Goal: Transaction & Acquisition: Purchase product/service

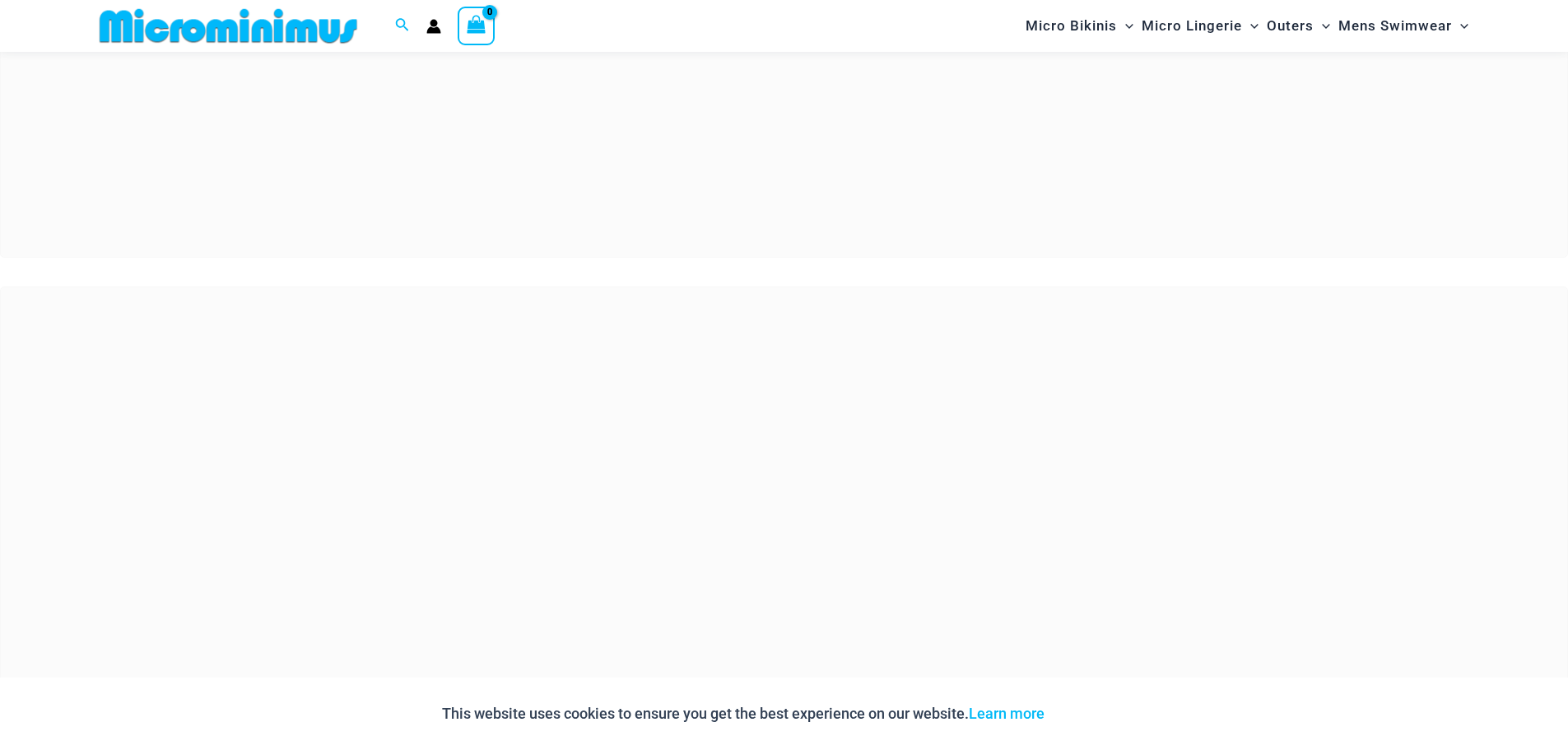
scroll to position [562, 0]
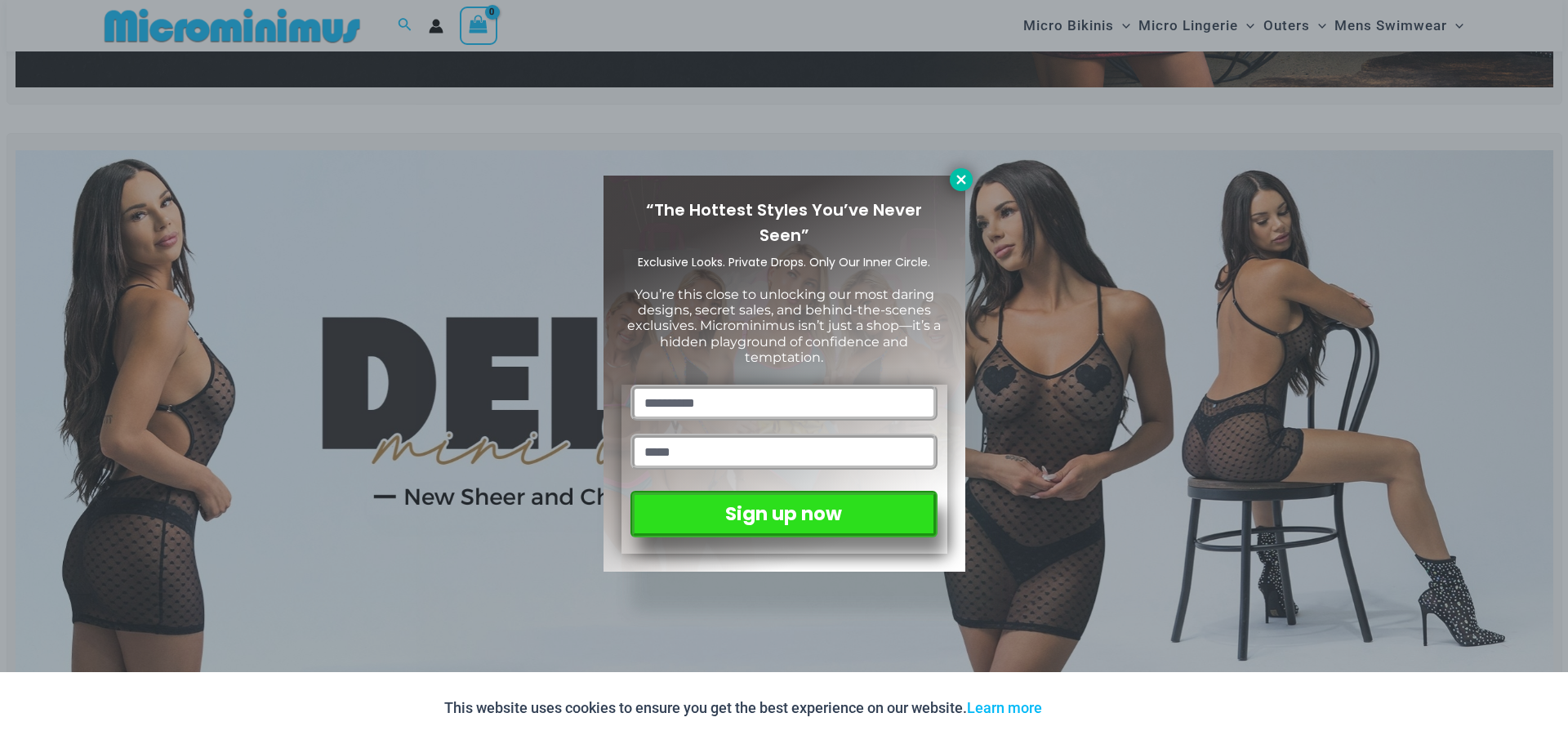
click at [971, 181] on button at bounding box center [961, 179] width 23 height 23
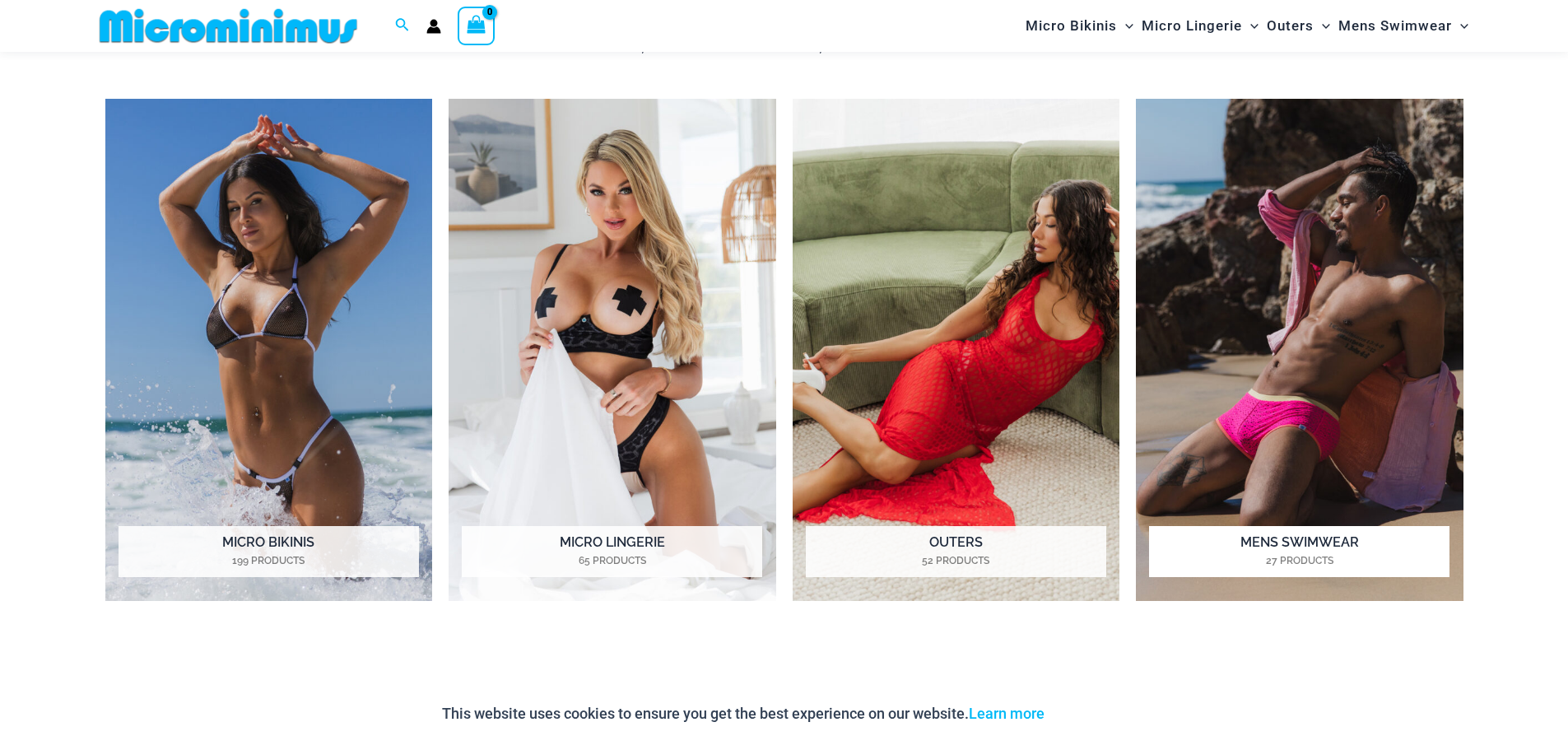
scroll to position [1550, 0]
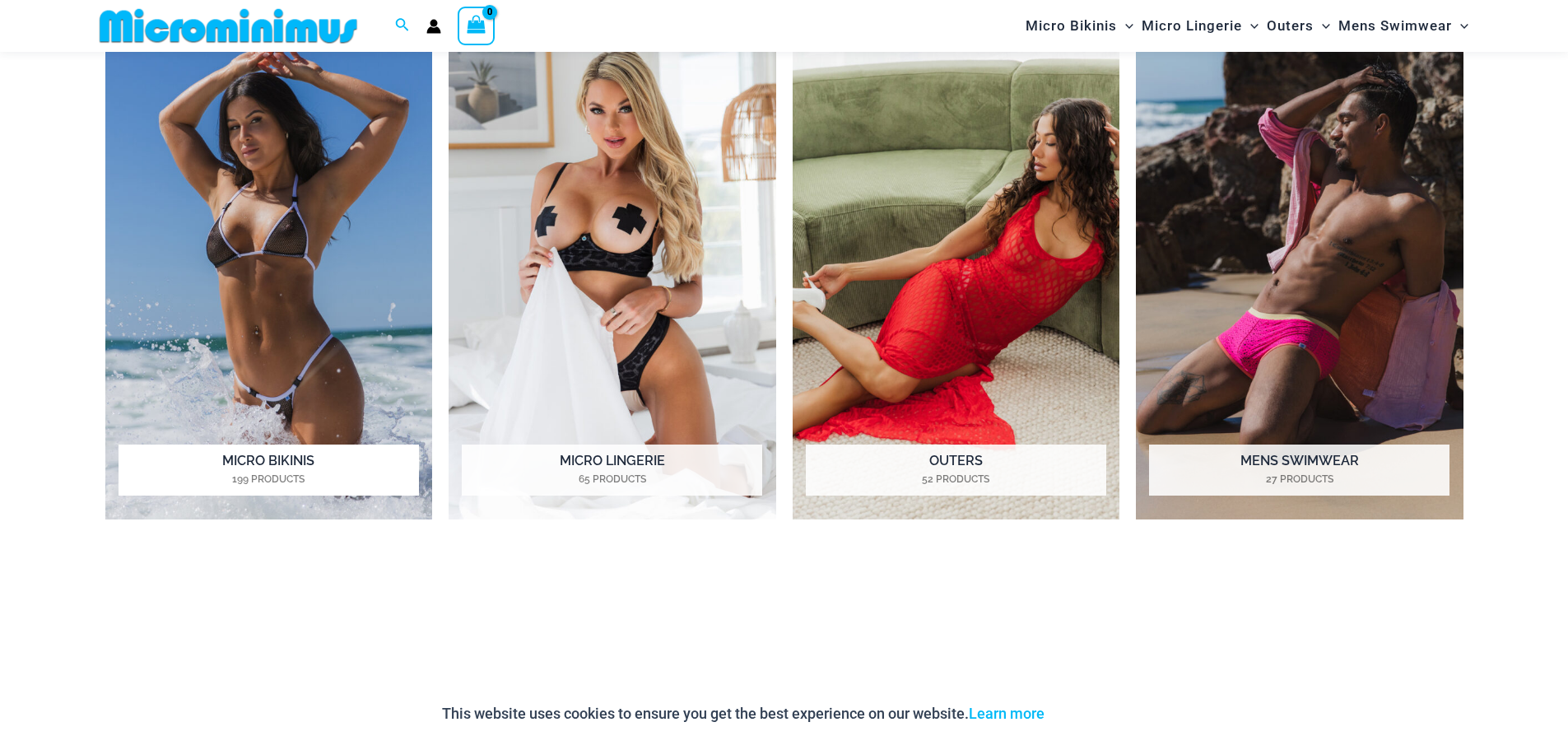
click at [285, 466] on h2 "Micro Bikinis 199 Products" at bounding box center [268, 470] width 300 height 51
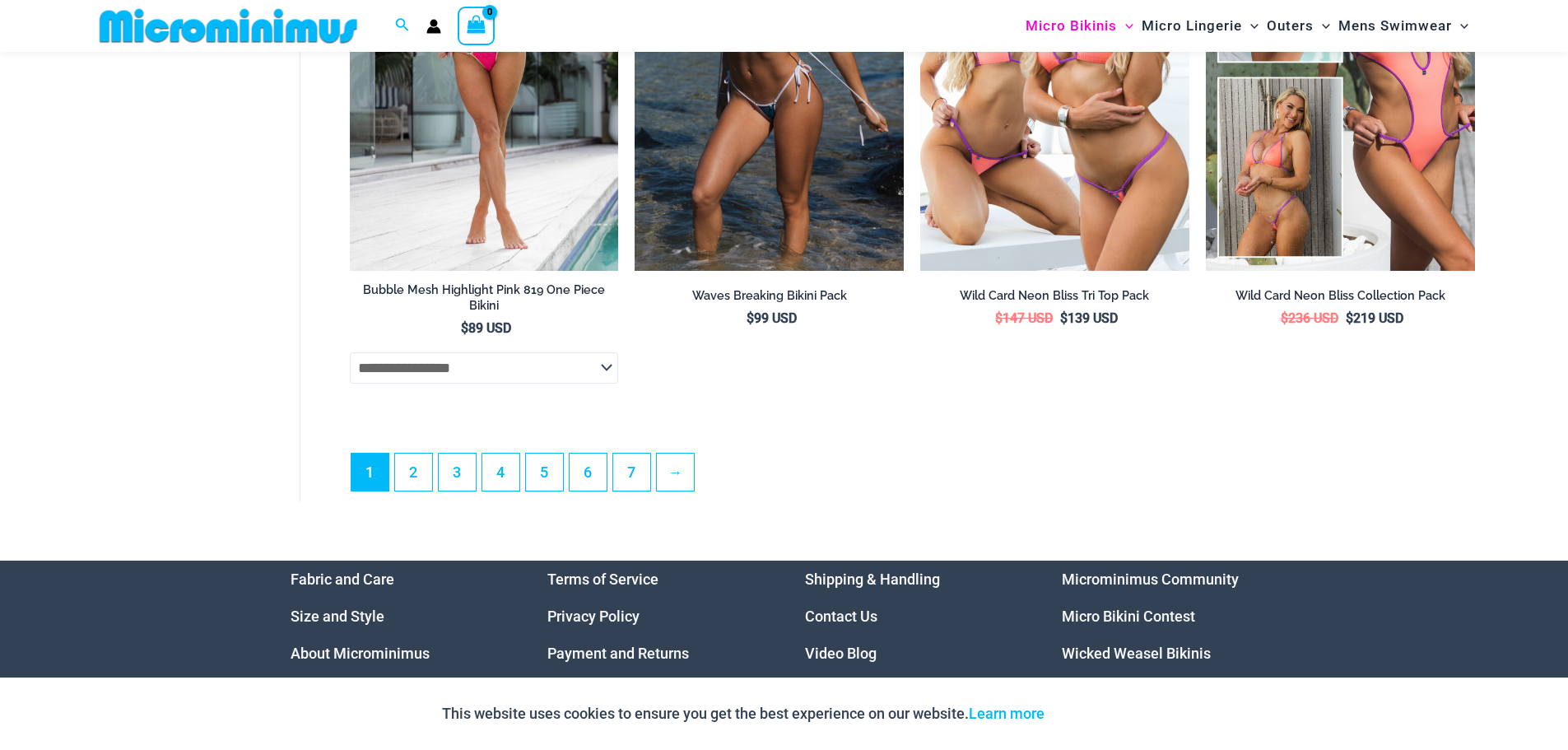
scroll to position [4844, 0]
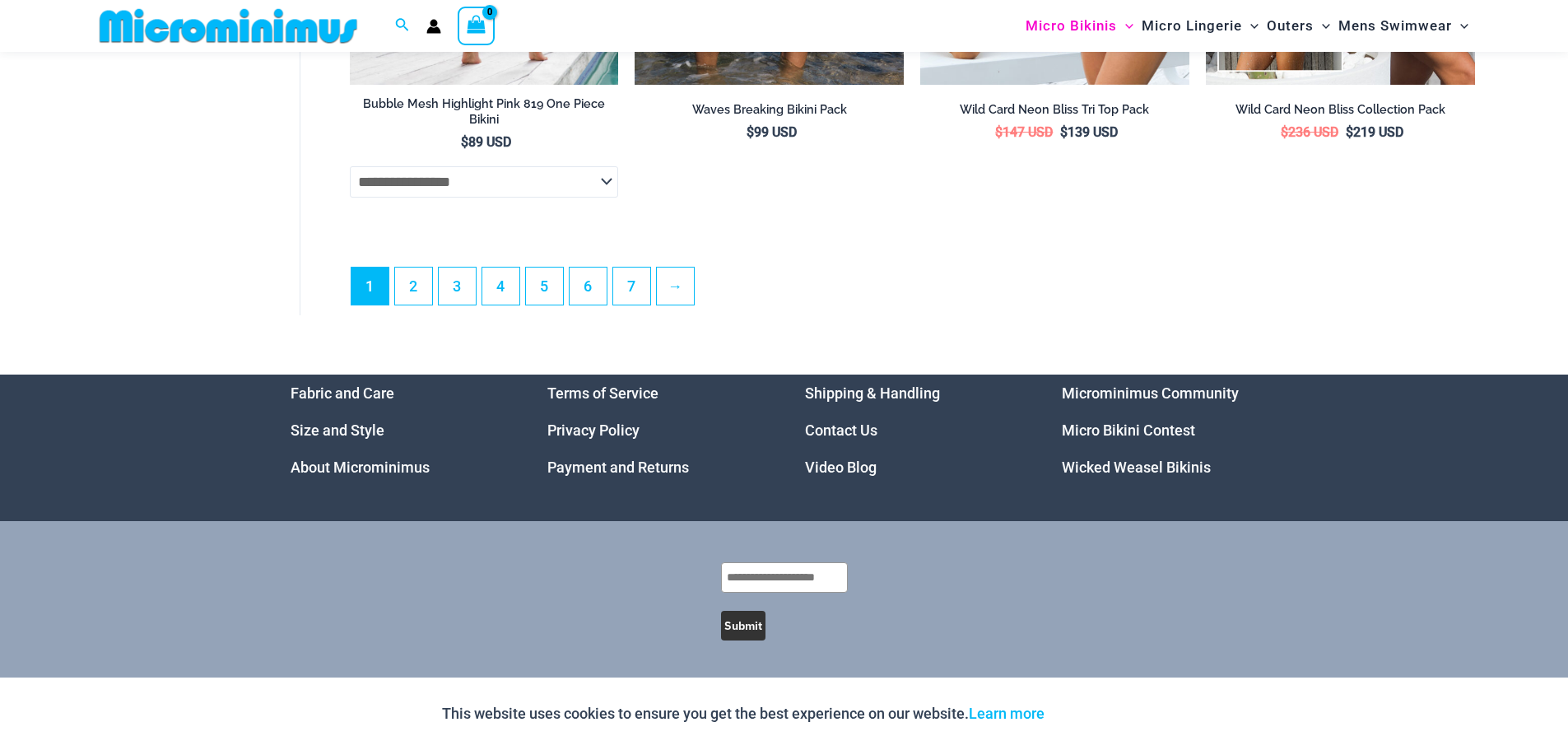
click at [530, 188] on select "**********" at bounding box center [484, 181] width 269 height 31
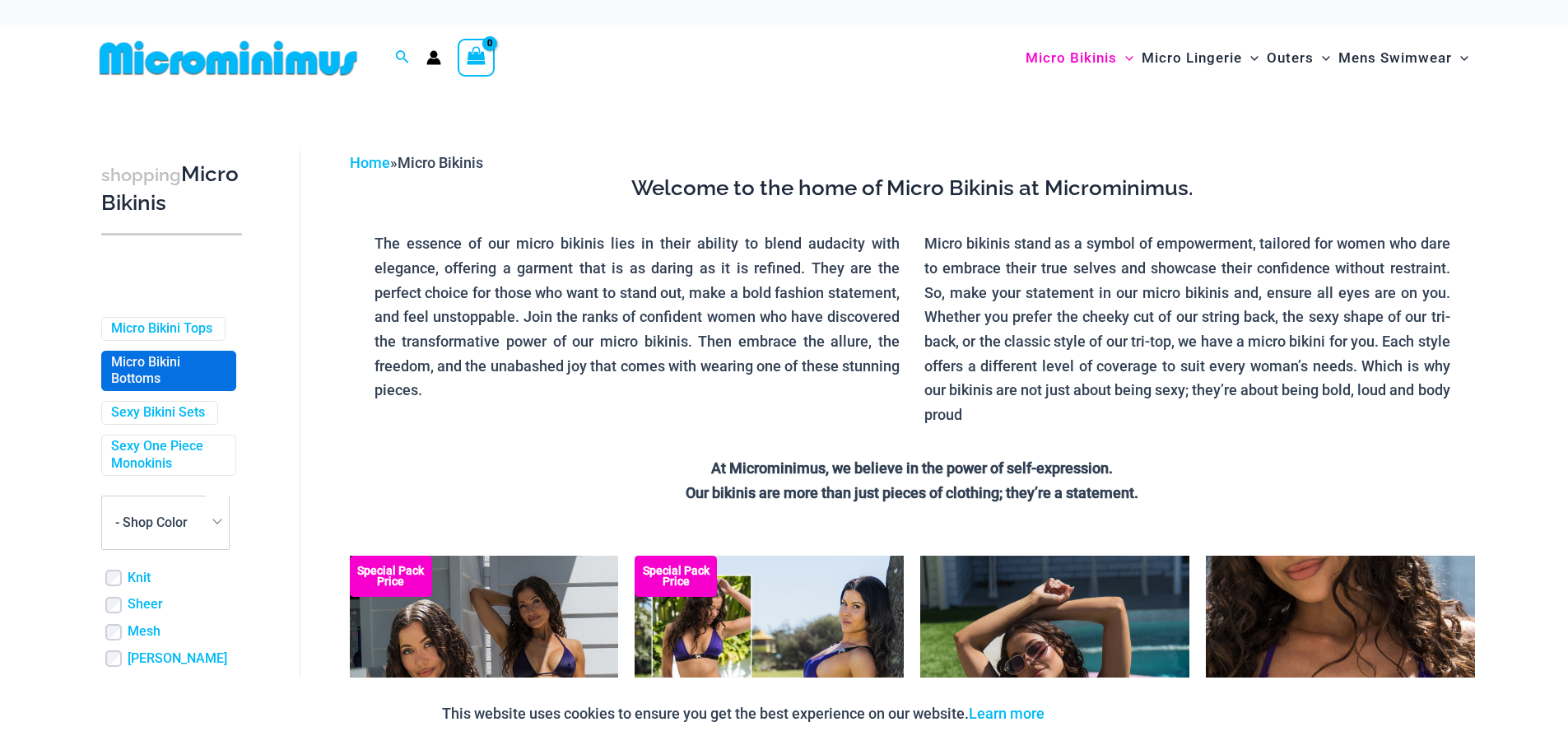
scroll to position [411, 0]
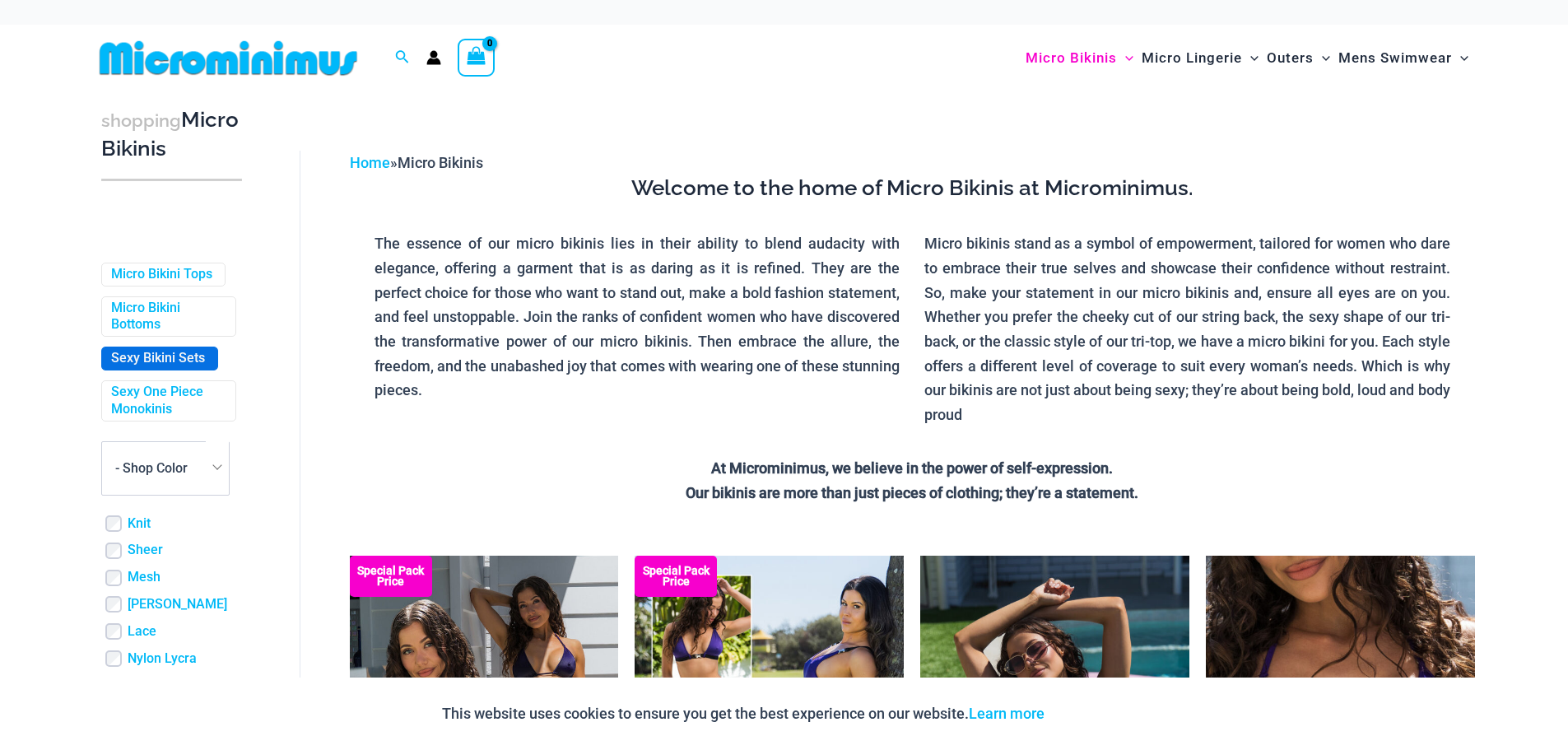
click at [166, 368] on link "Sexy Bikini Sets" at bounding box center [158, 358] width 94 height 17
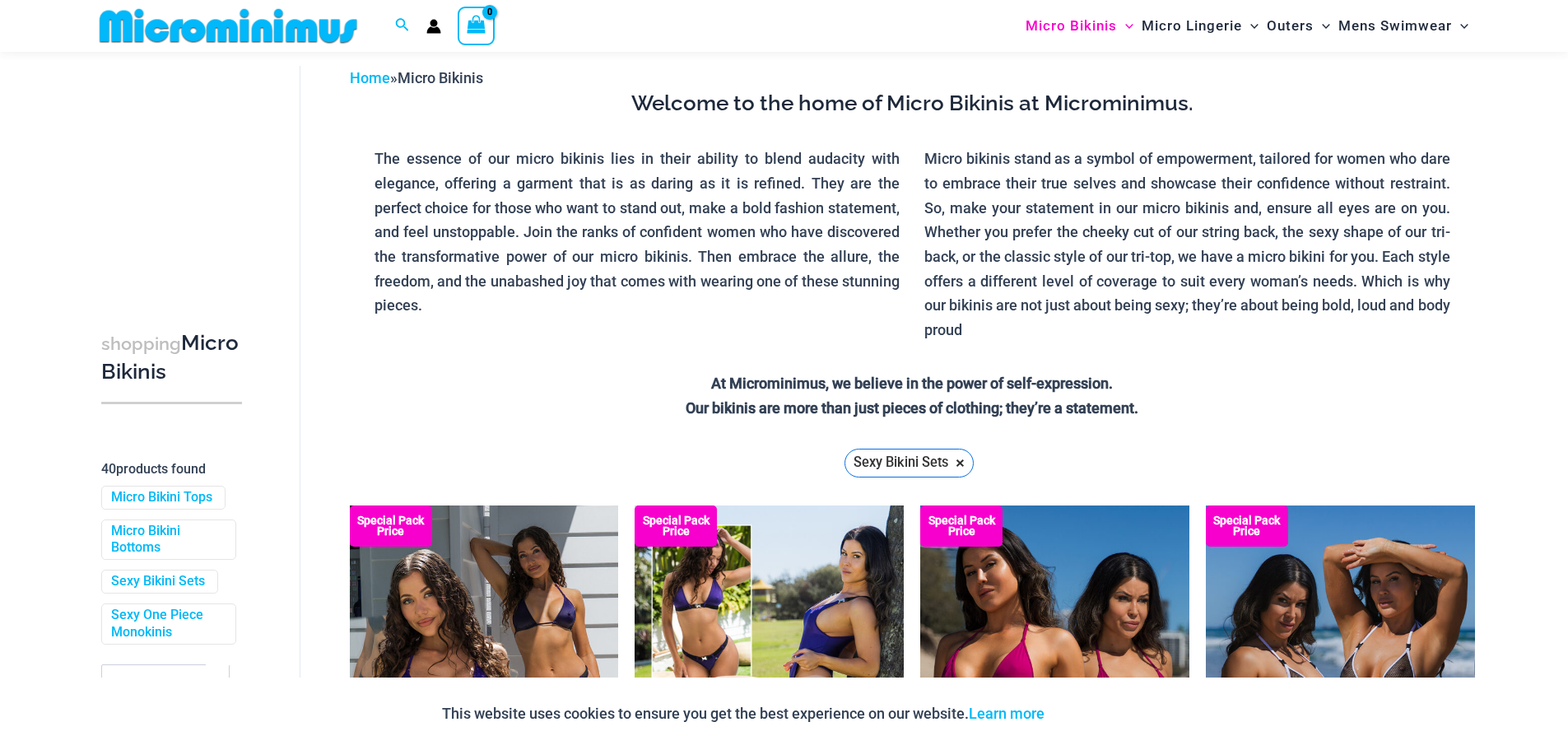
scroll to position [329, 0]
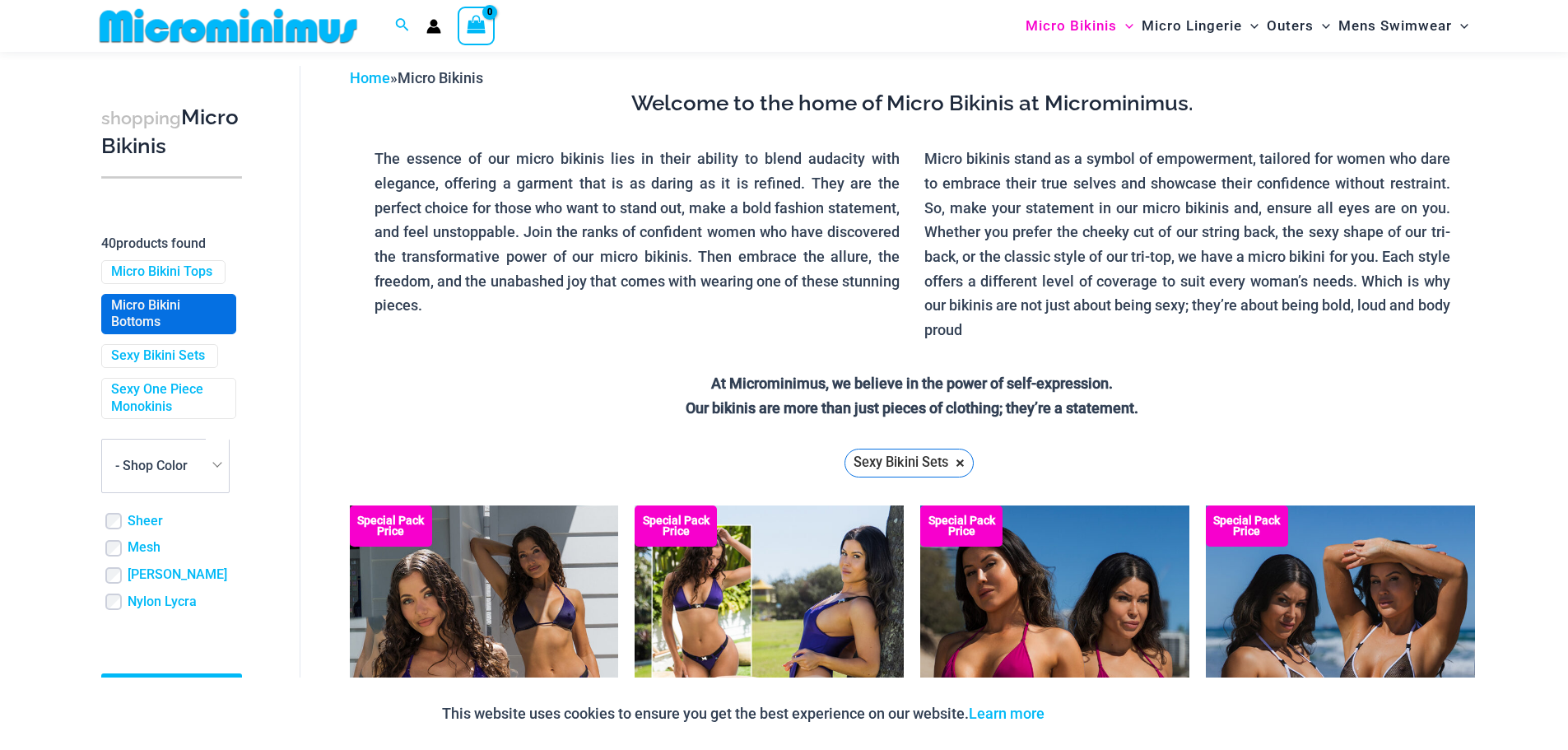
click at [146, 330] on link "Micro Bikini Bottoms" at bounding box center [167, 314] width 112 height 35
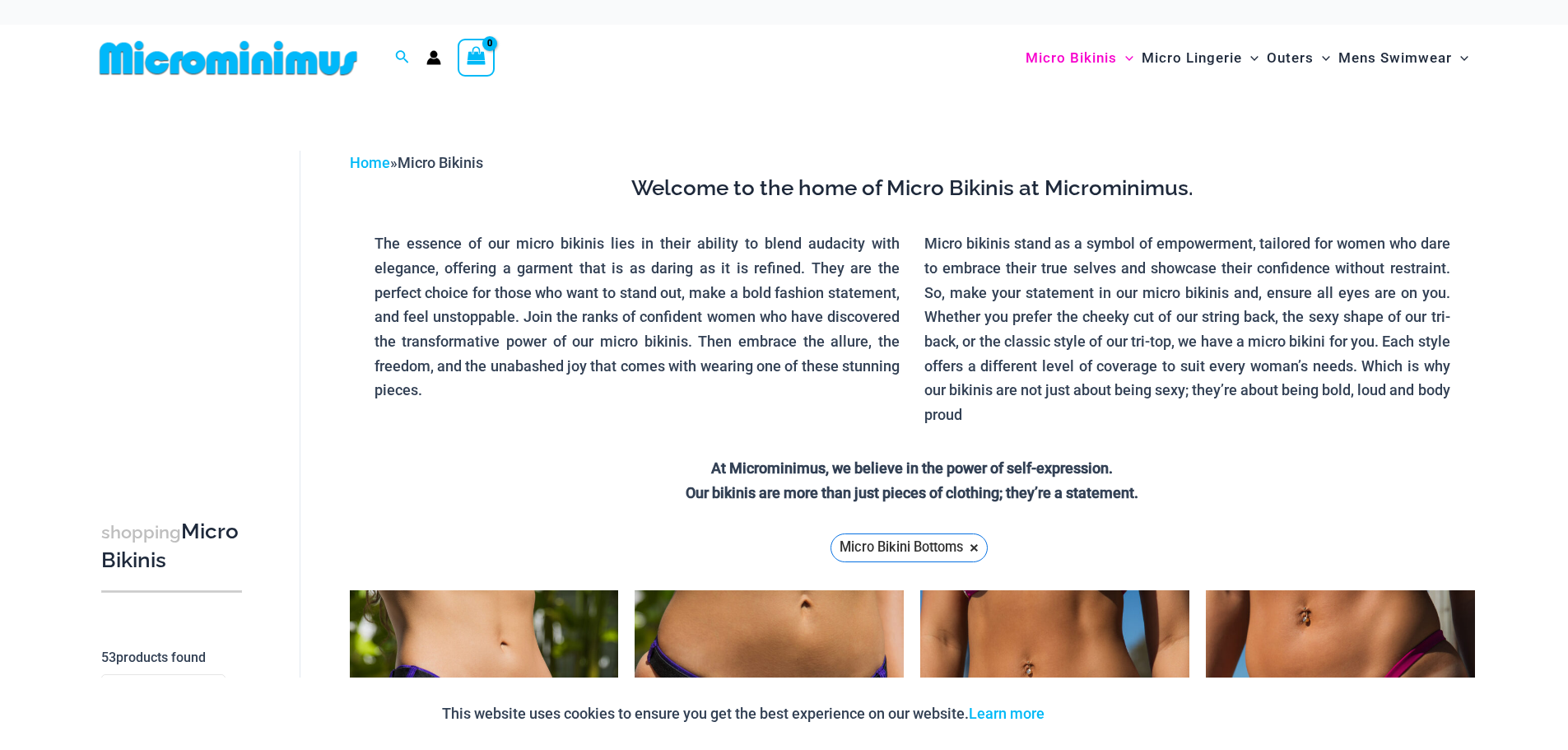
scroll to position [247, 0]
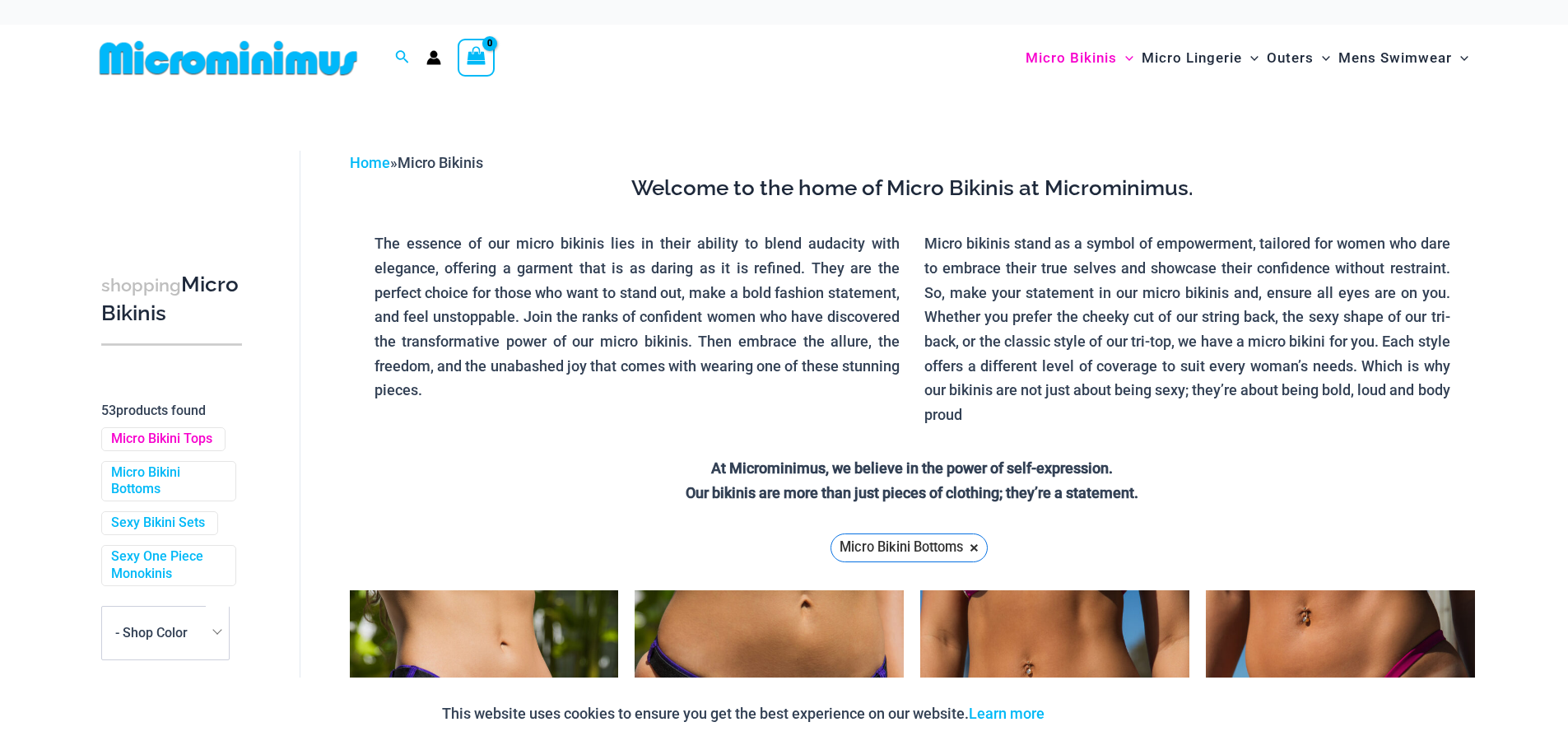
drag, startPoint x: 137, startPoint y: 452, endPoint x: 138, endPoint y: 472, distance: 20.0
click at [138, 448] on link "Micro Bikini Tops" at bounding box center [162, 440] width 101 height 17
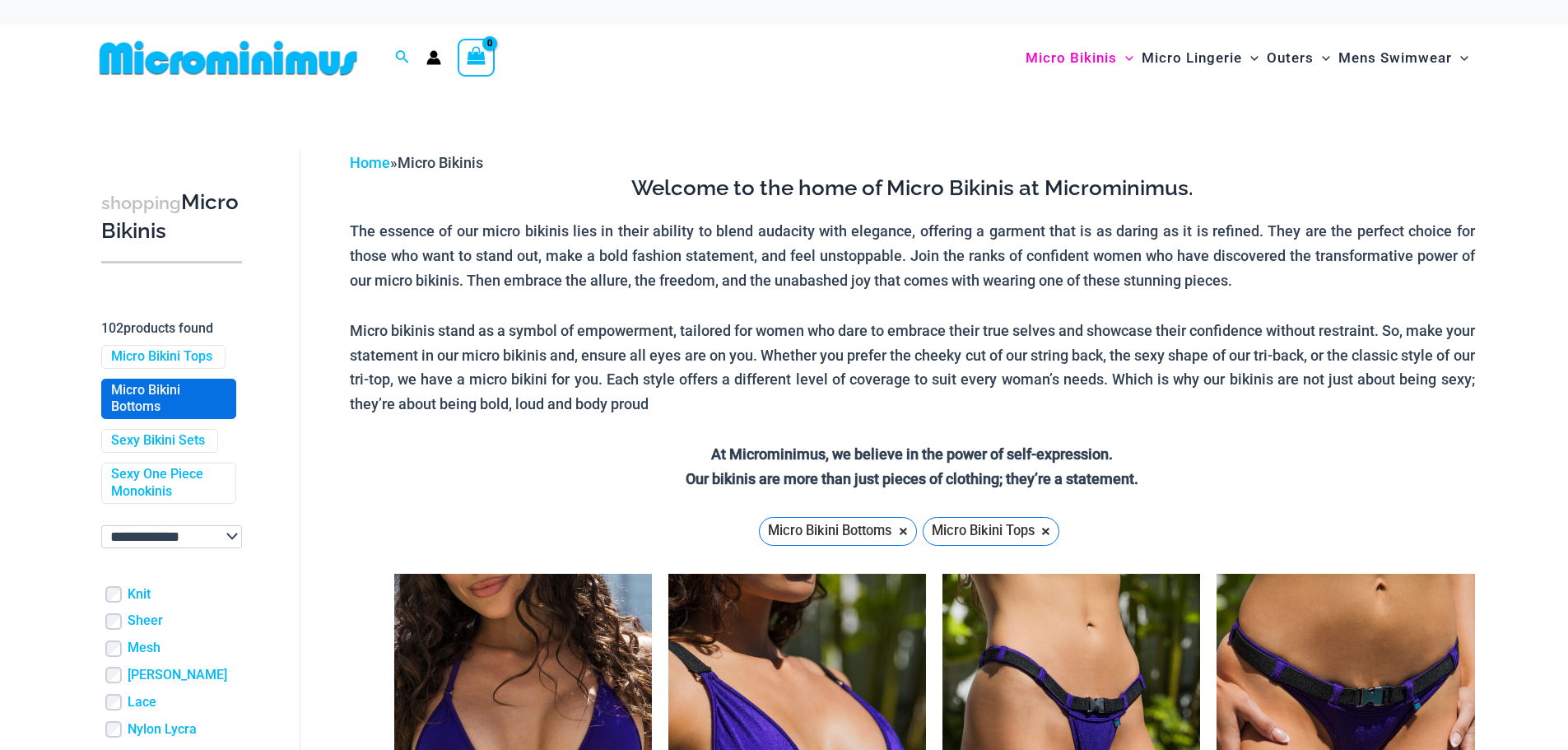
click at [131, 400] on link "Micro Bikini Bottoms" at bounding box center [167, 399] width 112 height 35
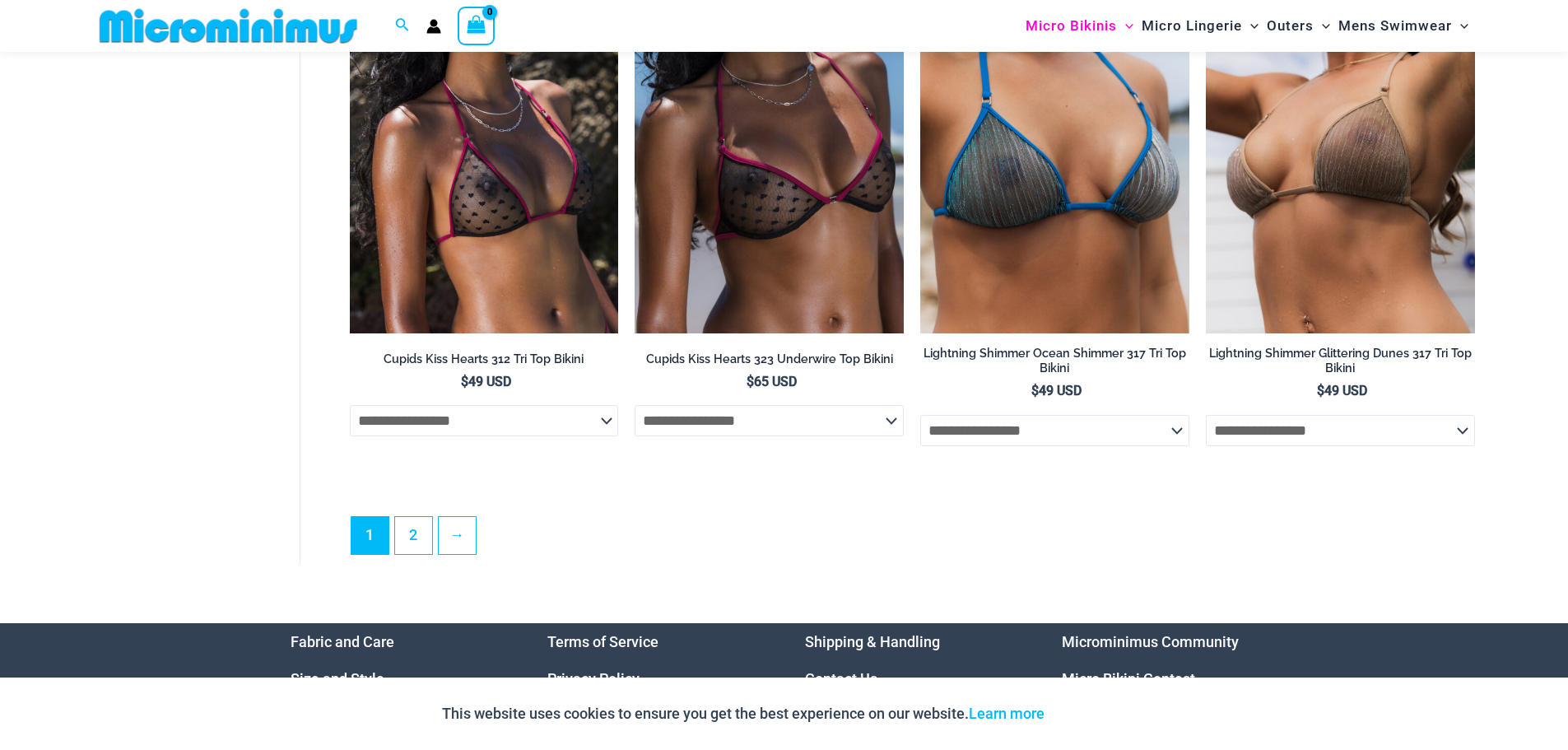
scroll to position [4432, 0]
